Goal: Information Seeking & Learning: Learn about a topic

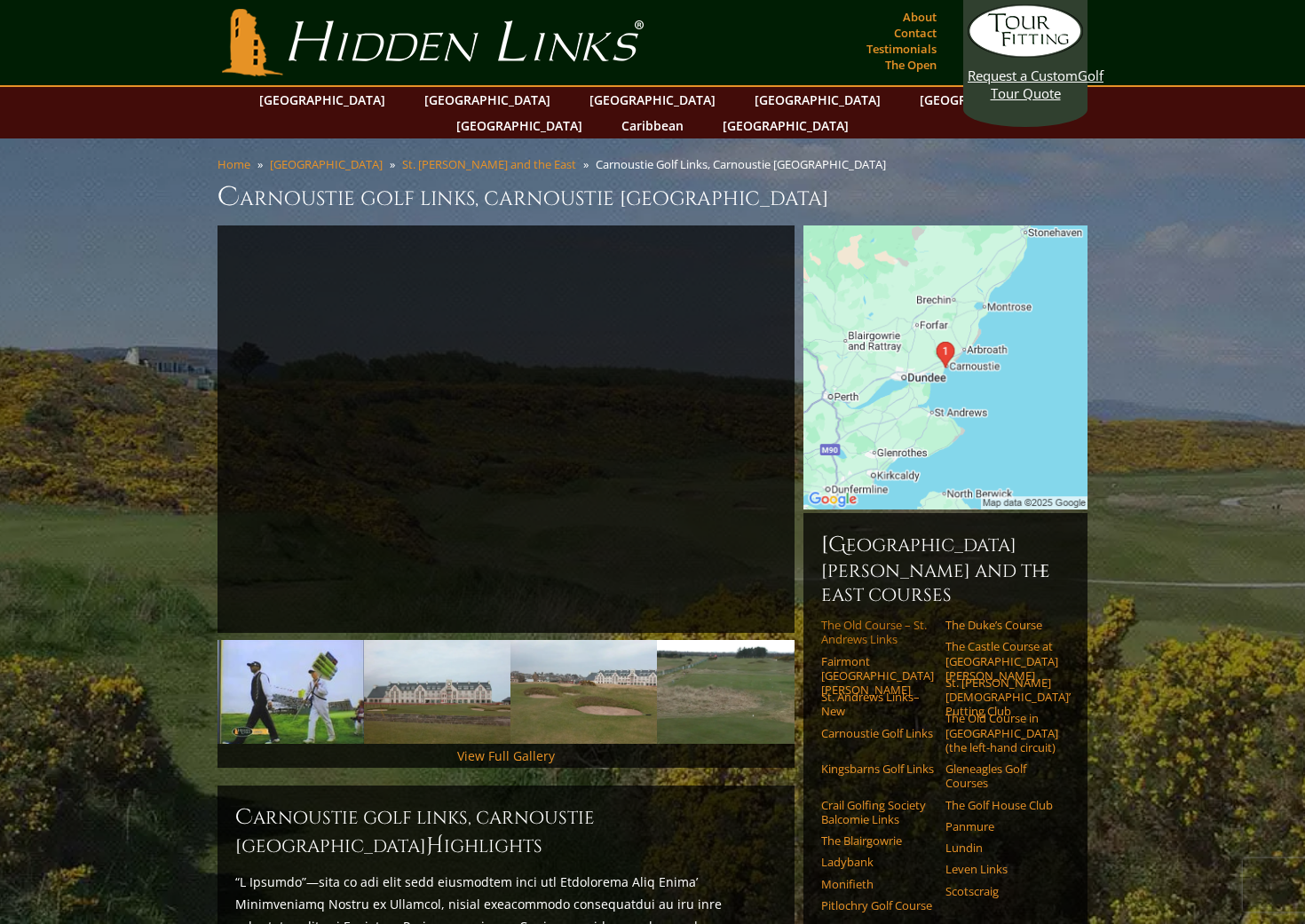
click at [851, 618] on link "The Old Course – St. Andrews Links" at bounding box center [877, 632] width 113 height 29
